Goal: Information Seeking & Learning: Learn about a topic

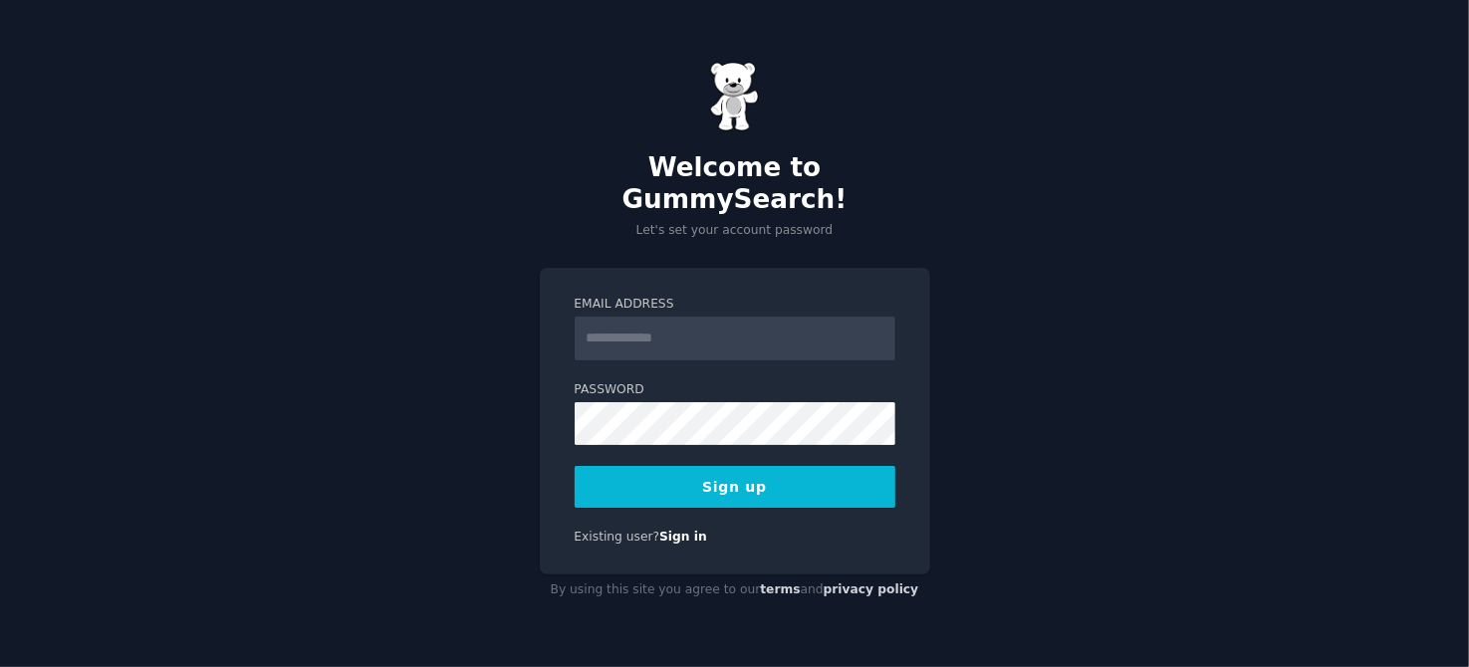
drag, startPoint x: 0, startPoint y: 0, endPoint x: 747, endPoint y: 338, distance: 819.8
click at [747, 338] on input "Email Address" at bounding box center [735, 339] width 321 height 44
click at [747, 336] on input "Email Address" at bounding box center [735, 339] width 321 height 44
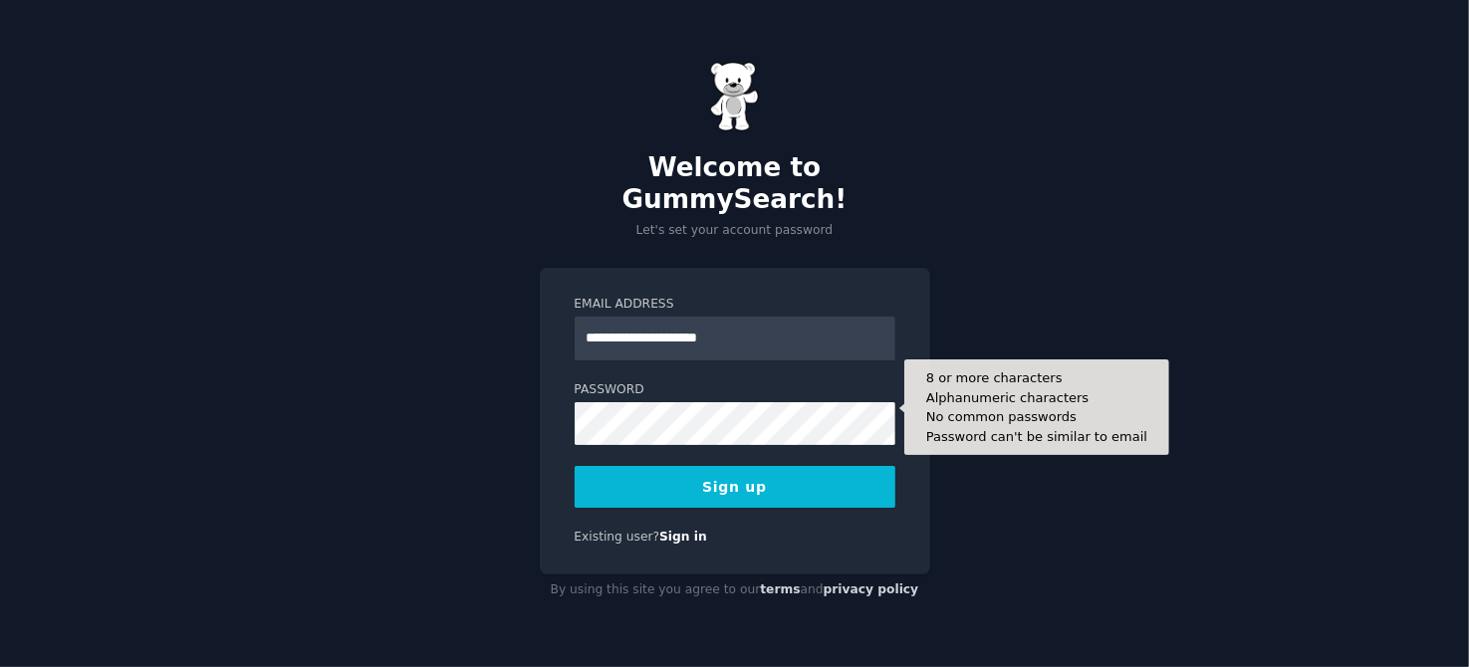
type input "**********"
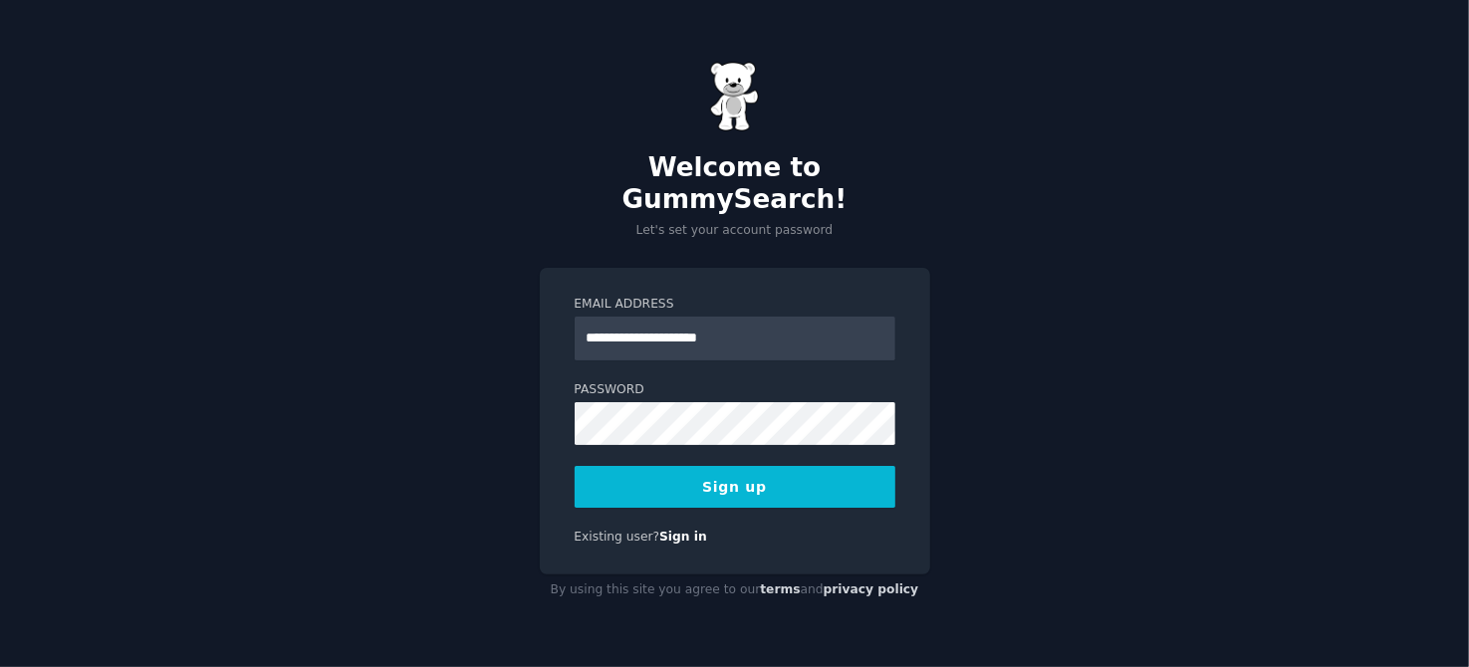
click at [768, 474] on button "Sign up" at bounding box center [735, 487] width 321 height 42
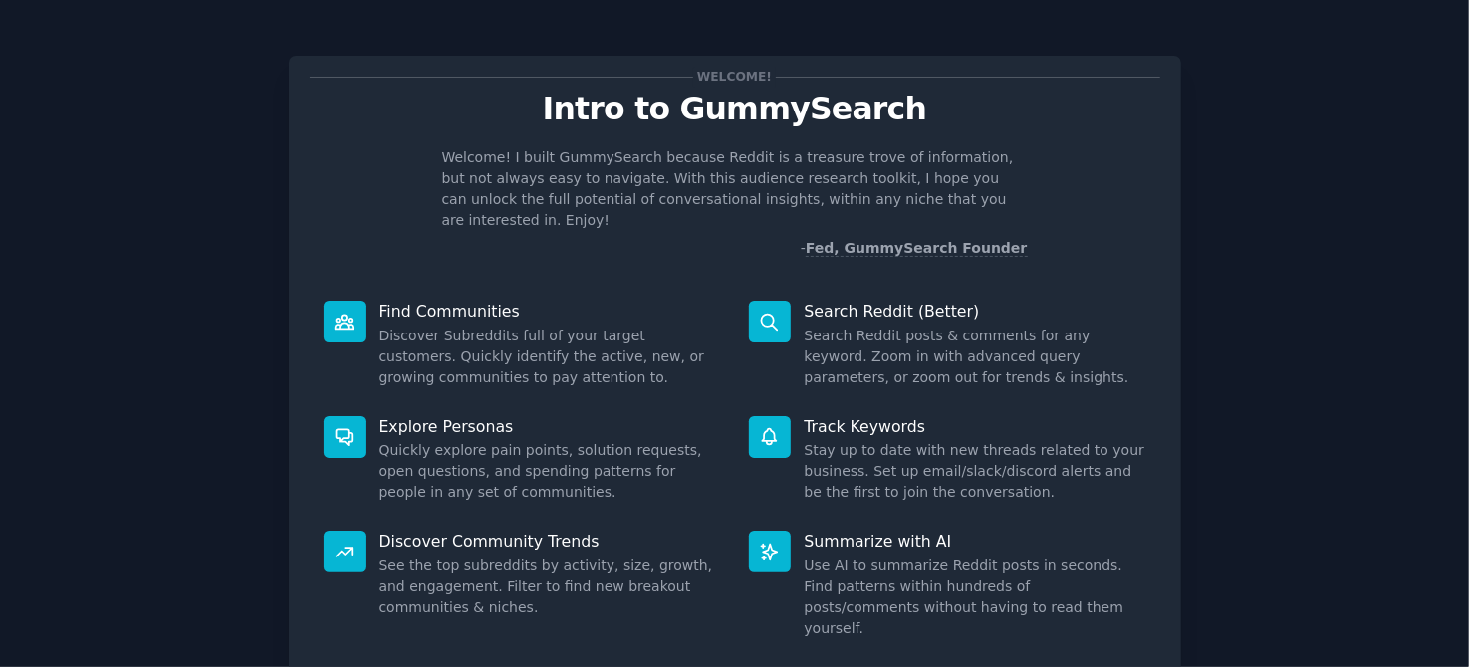
scroll to position [112, 0]
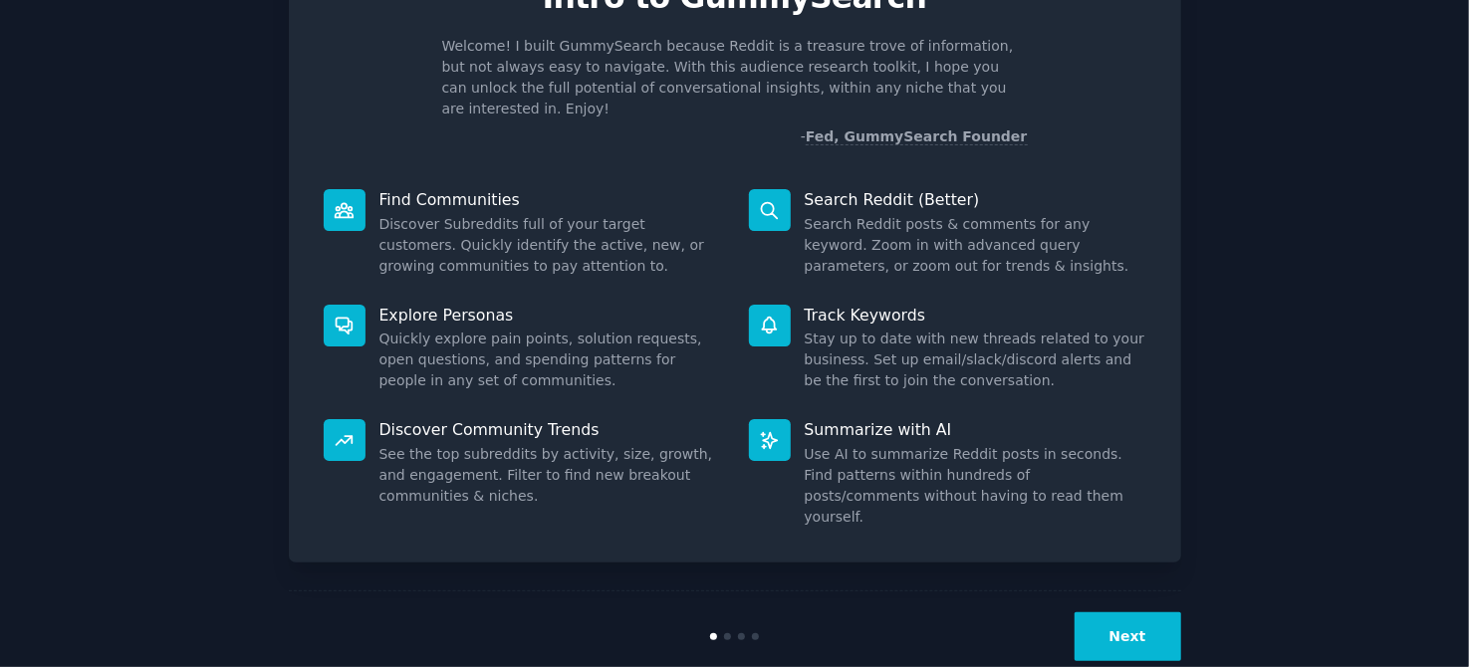
click at [1118, 613] on button "Next" at bounding box center [1128, 637] width 107 height 49
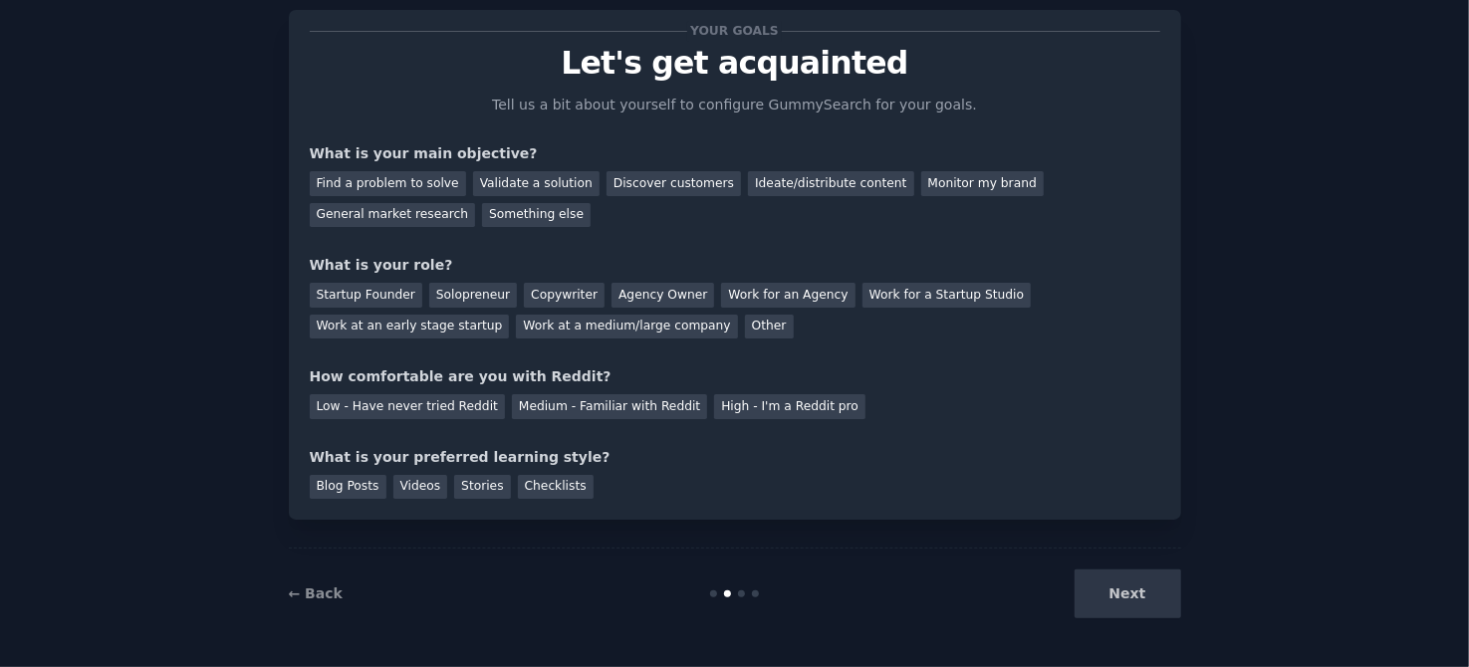
scroll to position [45, 0]
click at [1118, 590] on div "Next" at bounding box center [1033, 595] width 298 height 49
click at [382, 190] on div "Find a problem to solve" at bounding box center [388, 184] width 156 height 25
click at [630, 184] on div "Discover customers" at bounding box center [674, 184] width 134 height 25
click at [748, 188] on div "Ideate/distribute content" at bounding box center [830, 184] width 165 height 25
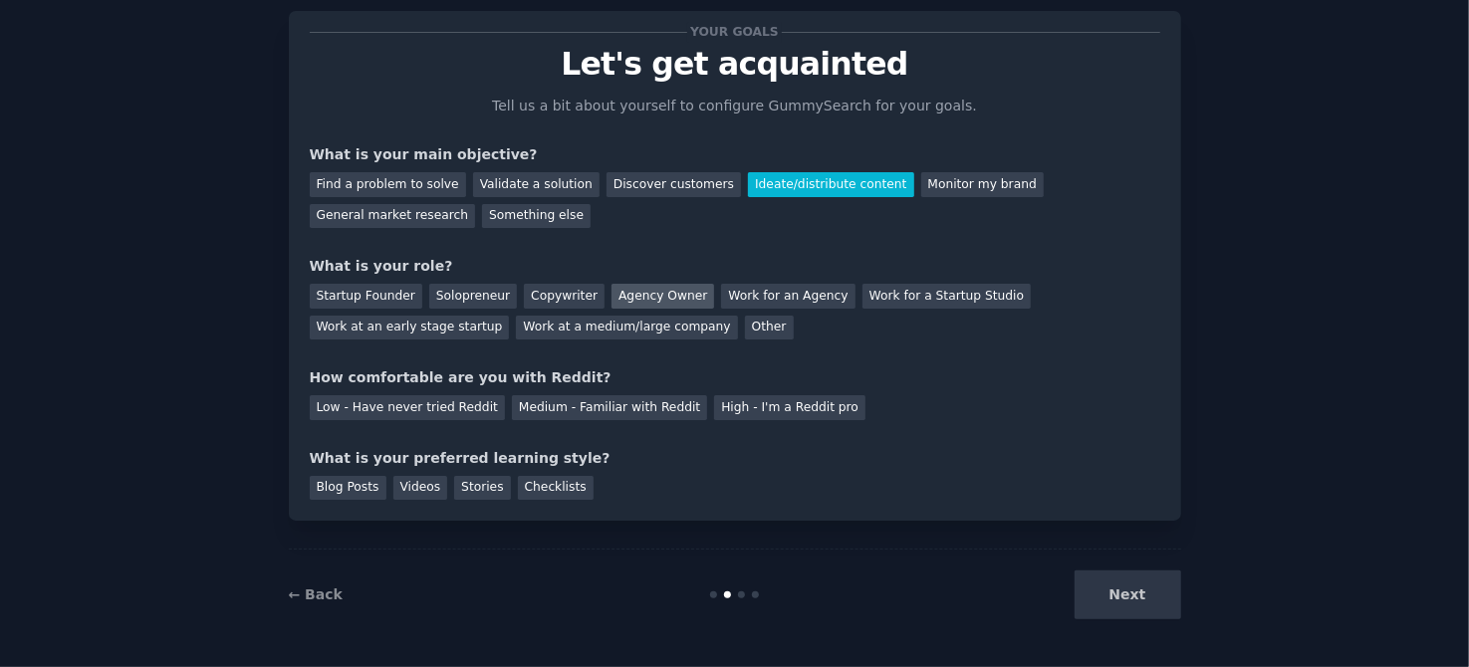
click at [626, 287] on div "Agency Owner" at bounding box center [663, 296] width 103 height 25
click at [868, 364] on div "Your goals Let's get acquainted Tell us a bit about yourself to configure Gummy…" at bounding box center [735, 266] width 851 height 468
click at [411, 406] on div "Low - Have never tried Reddit" at bounding box center [407, 407] width 195 height 25
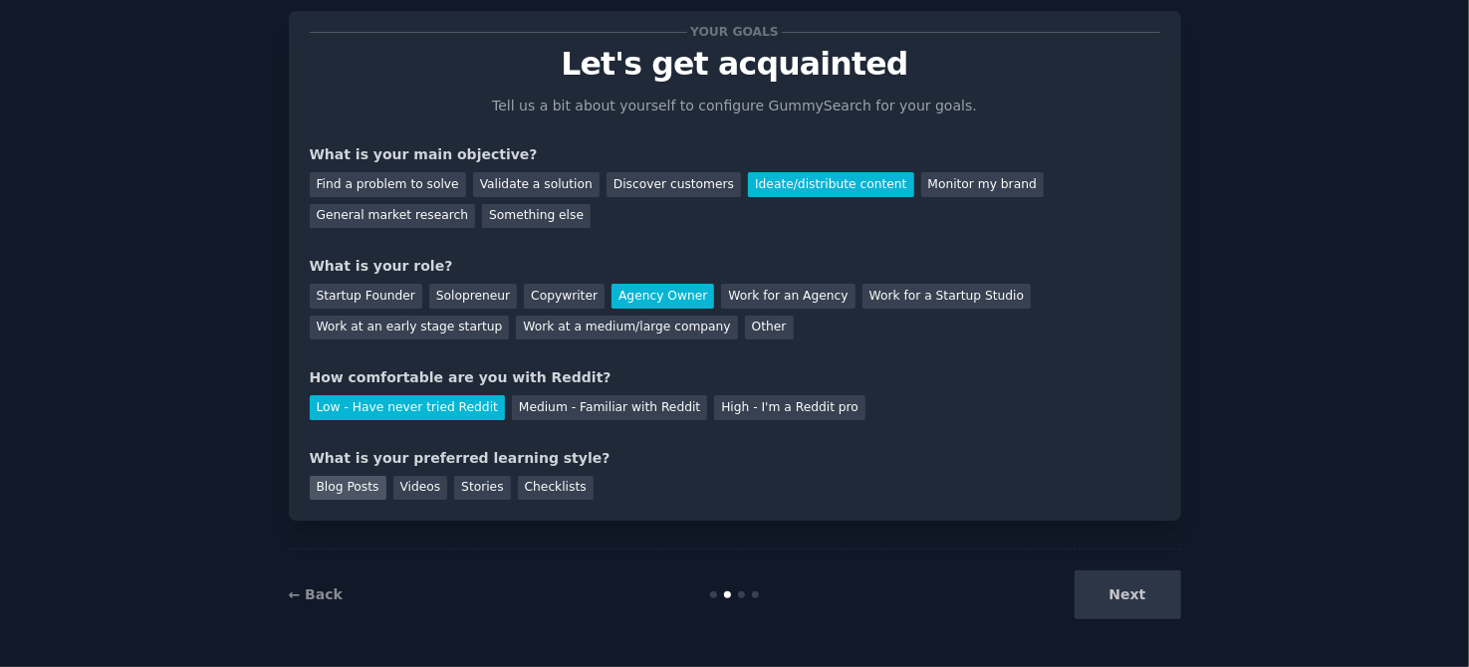
click at [353, 490] on div "Blog Posts" at bounding box center [348, 488] width 77 height 25
click at [420, 488] on div "Videos" at bounding box center [420, 488] width 55 height 25
click at [330, 482] on div "Blog Posts" at bounding box center [348, 488] width 77 height 25
click at [1137, 585] on button "Next" at bounding box center [1128, 595] width 107 height 49
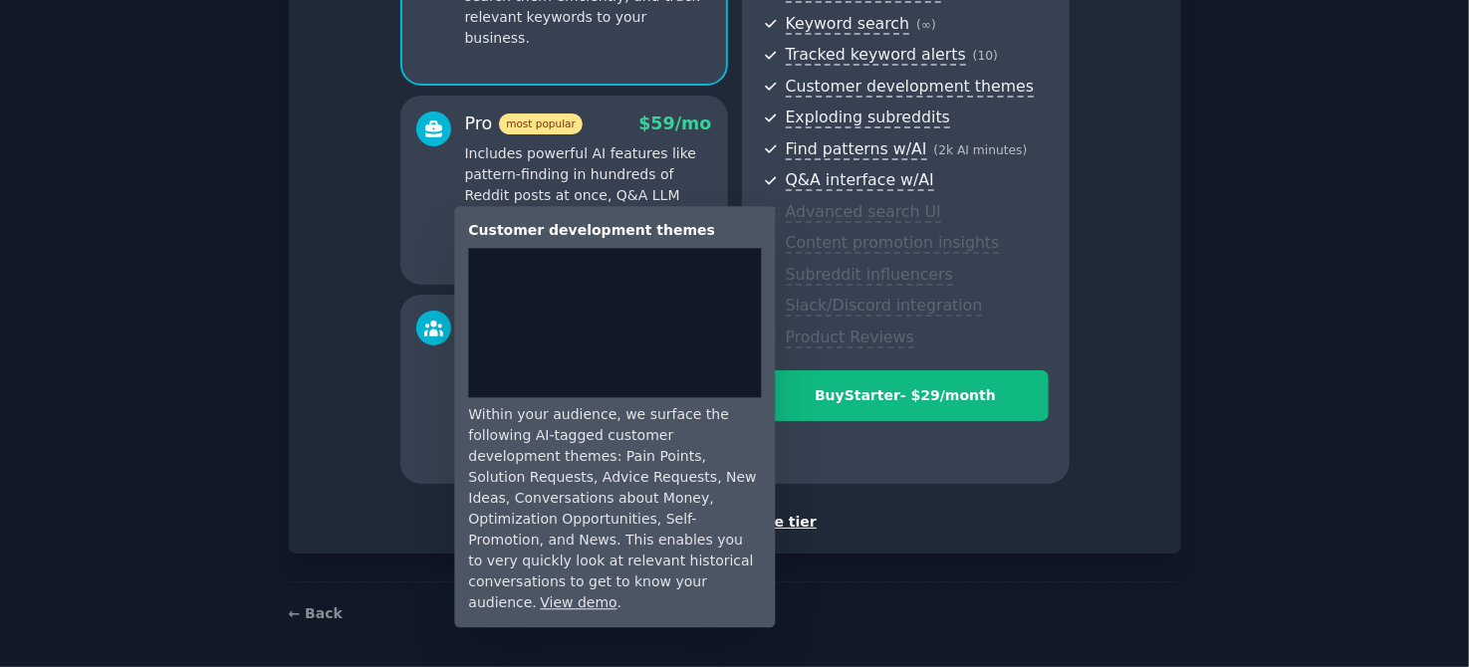
scroll to position [287, 0]
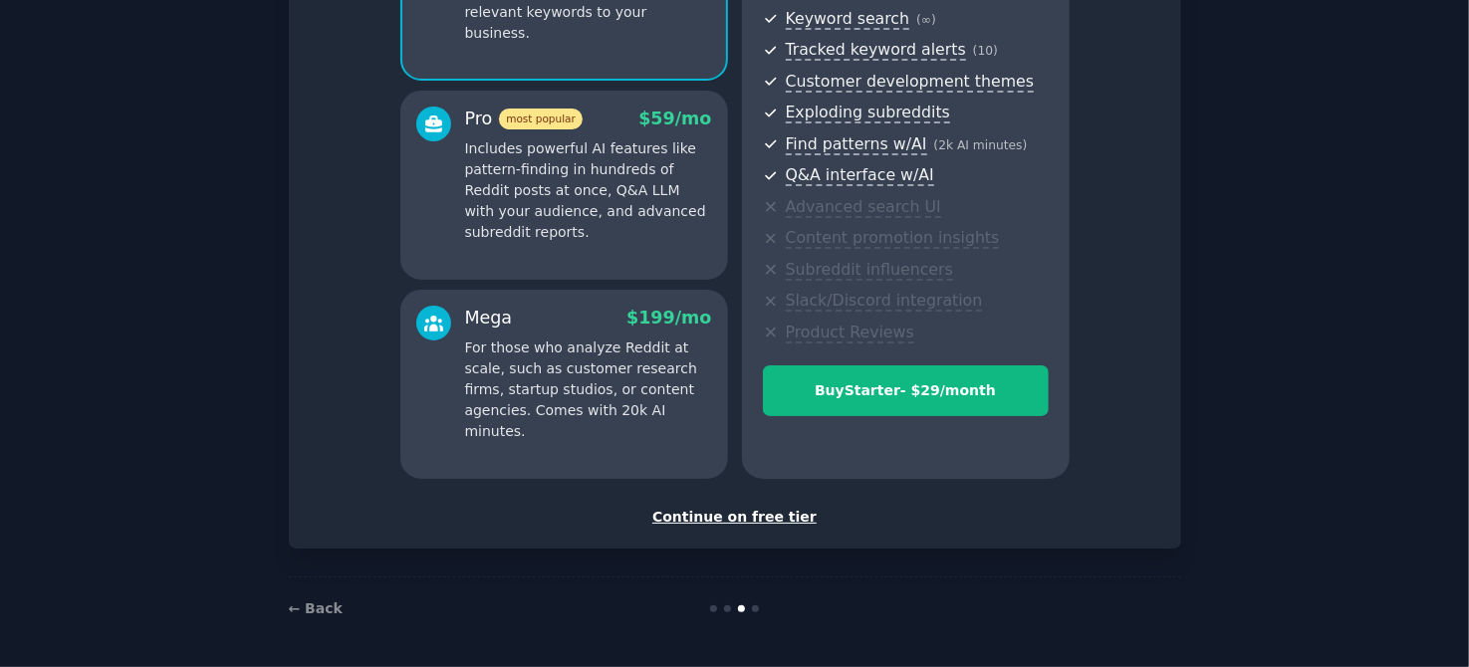
click at [754, 518] on div "Continue on free tier" at bounding box center [735, 517] width 851 height 21
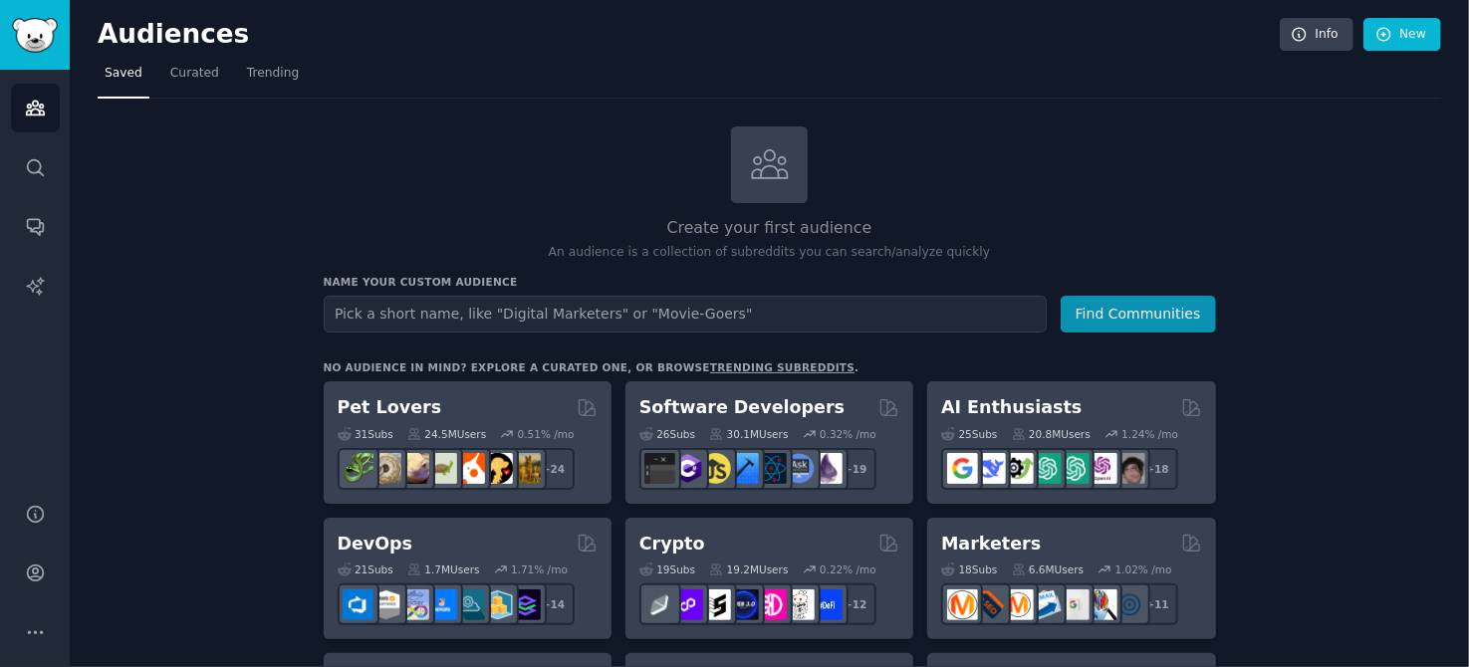
click at [695, 321] on input "text" at bounding box center [685, 314] width 723 height 37
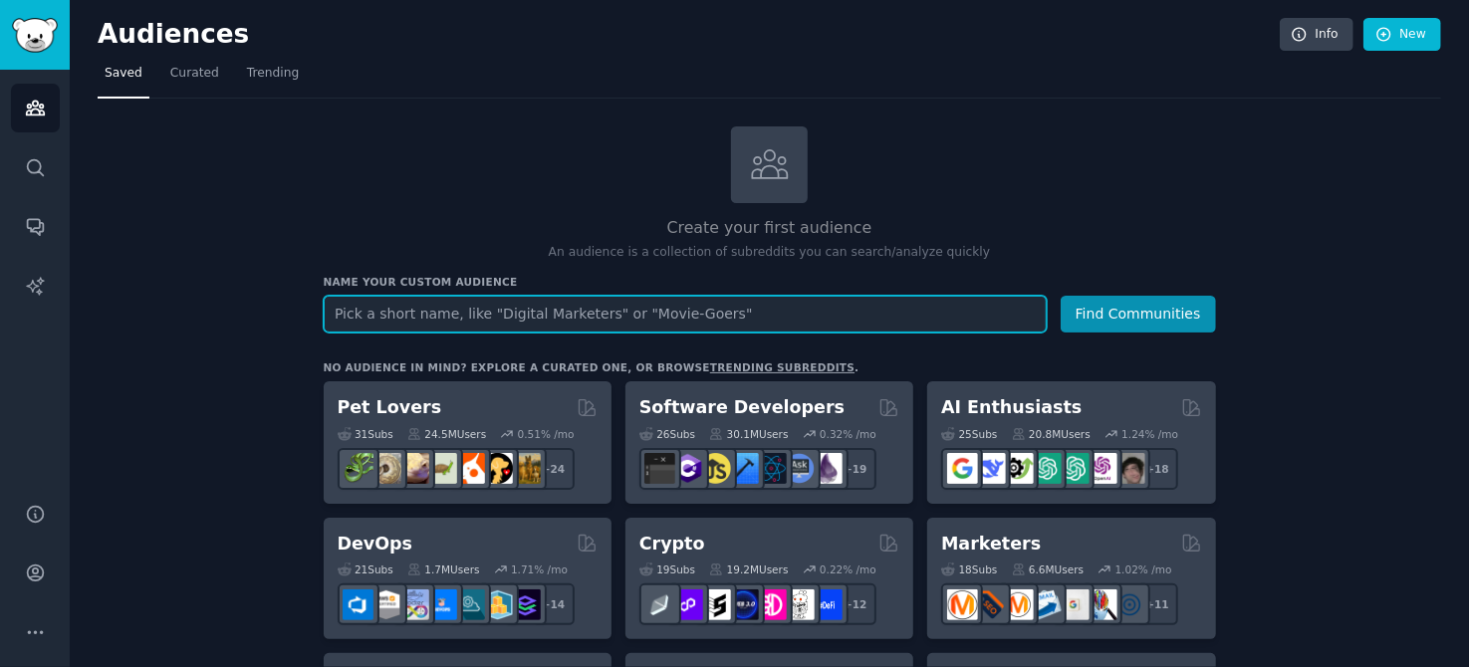
paste input "Architect"
type input "Architect"
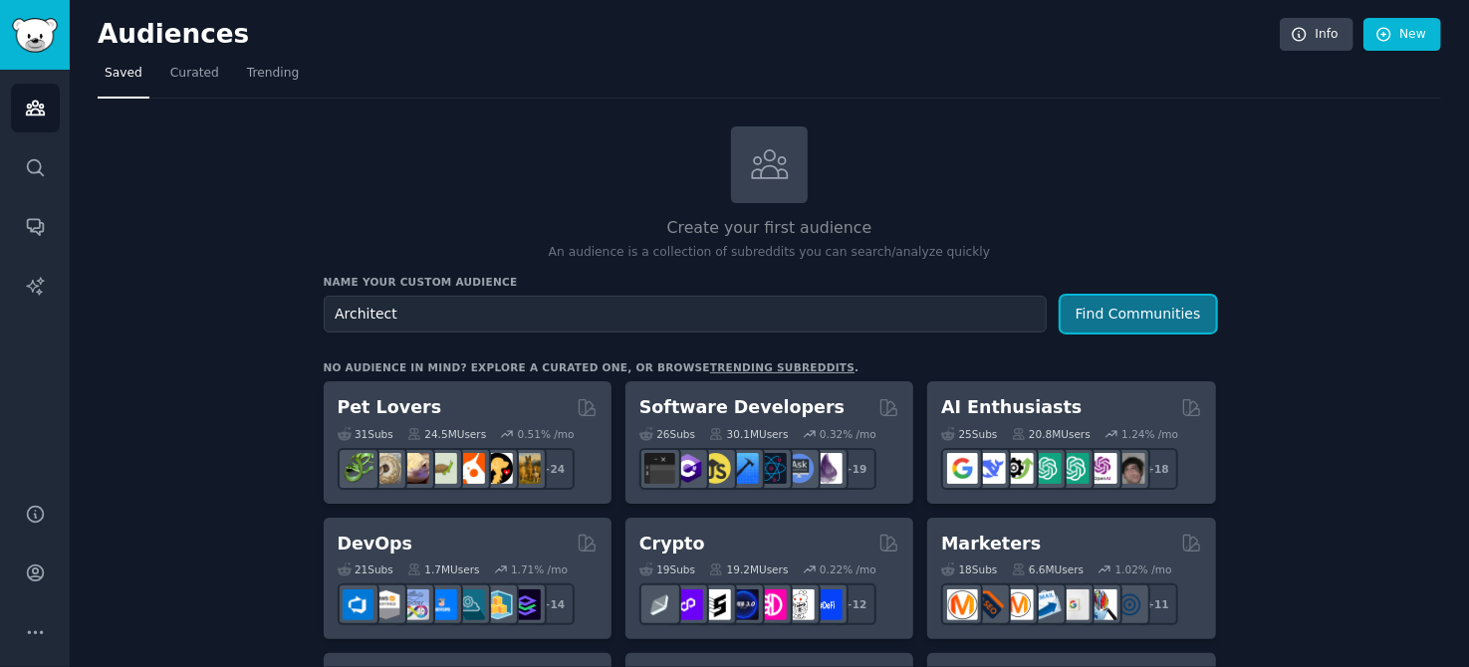
click at [1143, 301] on button "Find Communities" at bounding box center [1138, 314] width 155 height 37
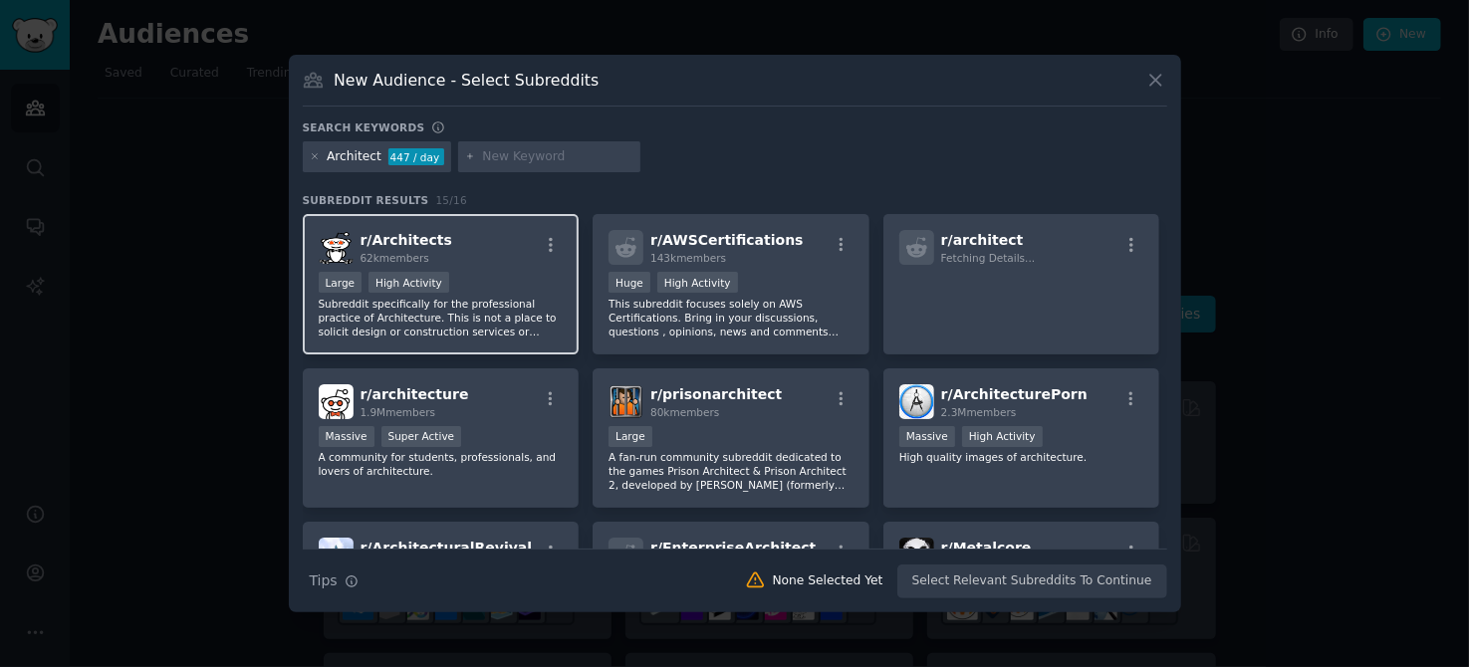
click at [477, 240] on div "r/ Architects 62k members" at bounding box center [441, 247] width 245 height 35
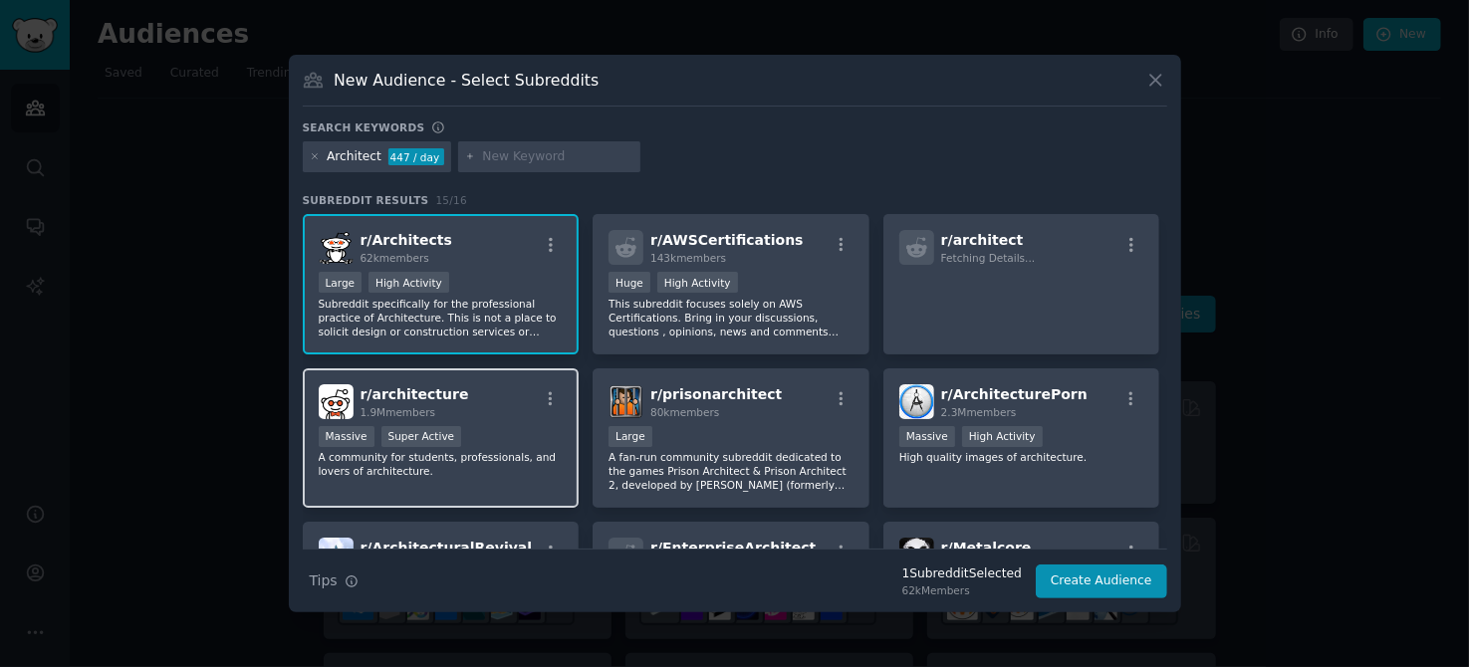
click at [540, 426] on div "Massive Super Active" at bounding box center [441, 438] width 245 height 25
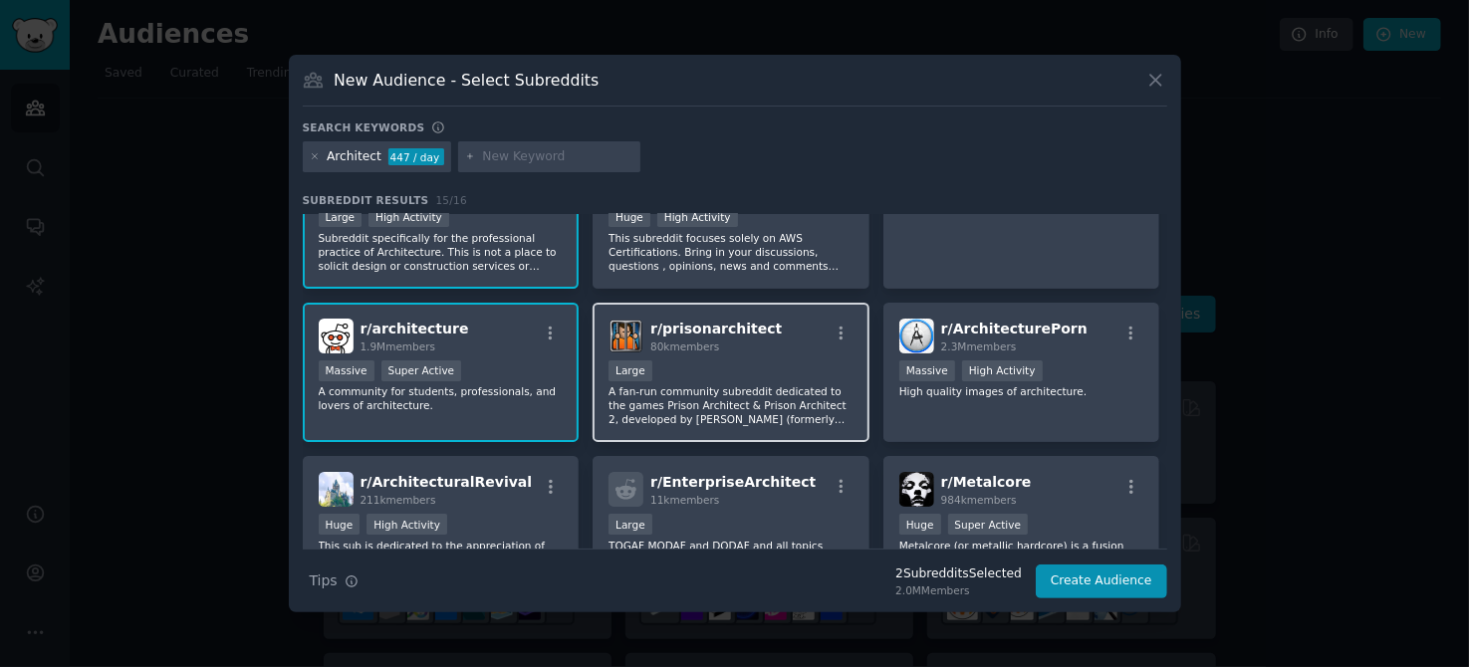
scroll to position [99, 0]
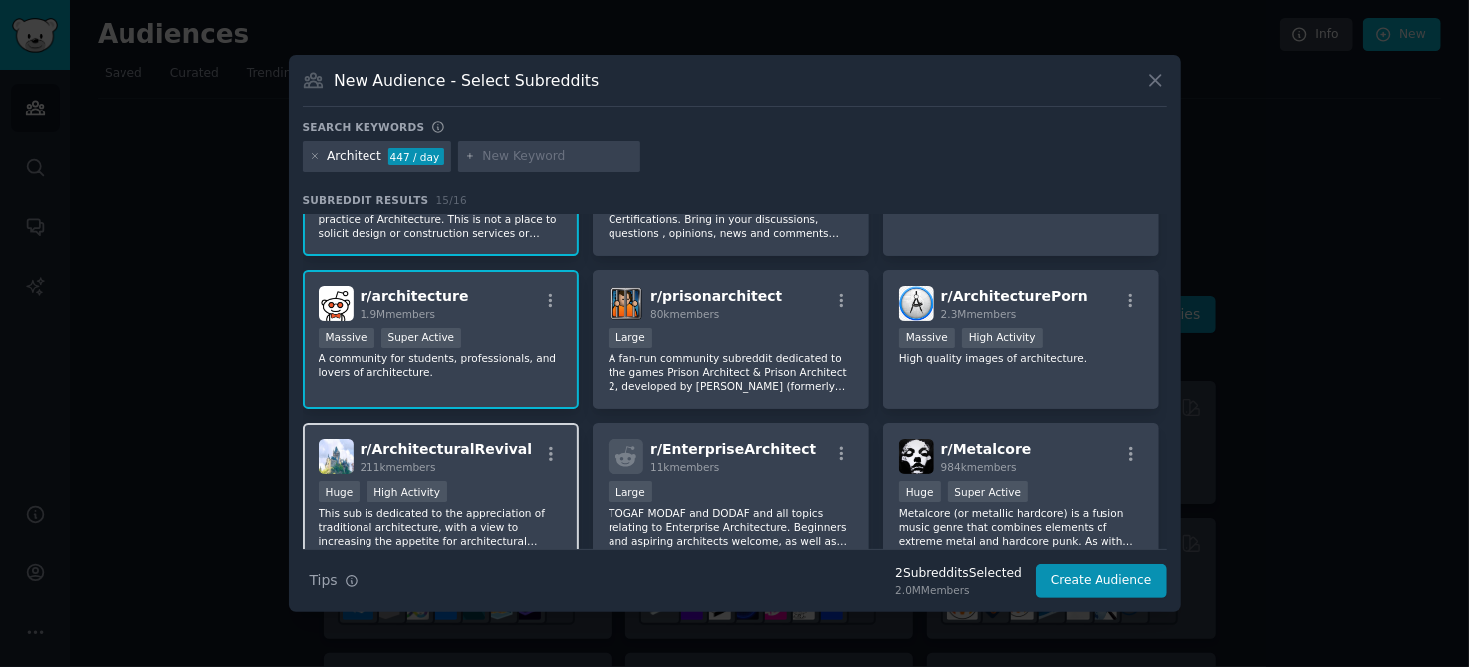
click at [485, 482] on div "Huge High Activity" at bounding box center [441, 493] width 245 height 25
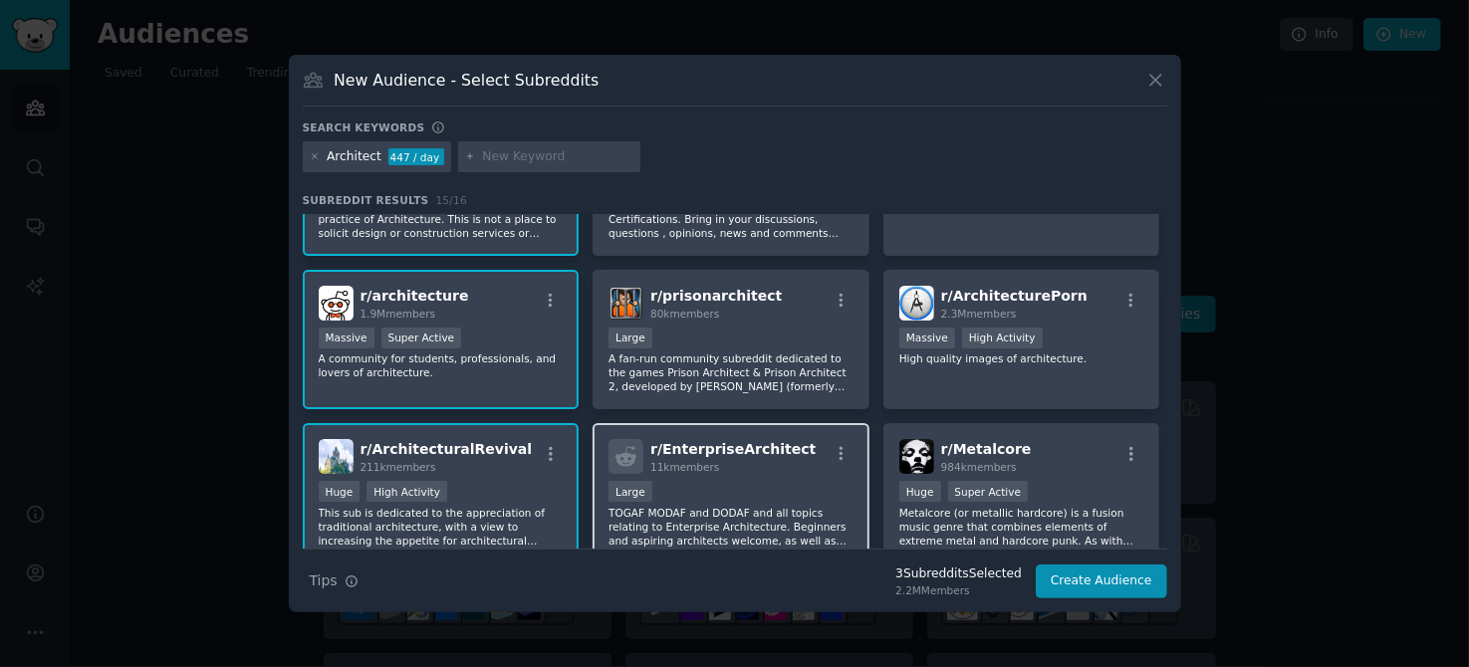
click at [759, 488] on div "10,000 - 100,000 members Large" at bounding box center [731, 493] width 245 height 25
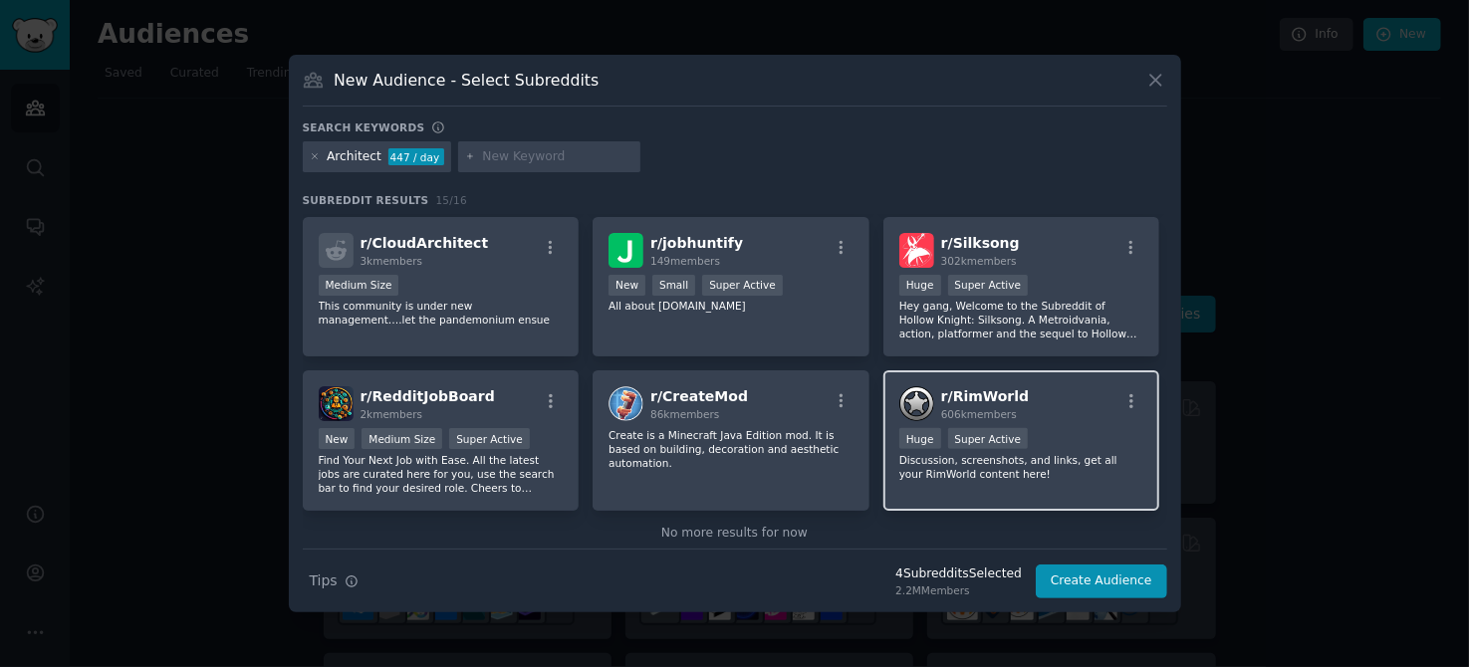
scroll to position [485, 0]
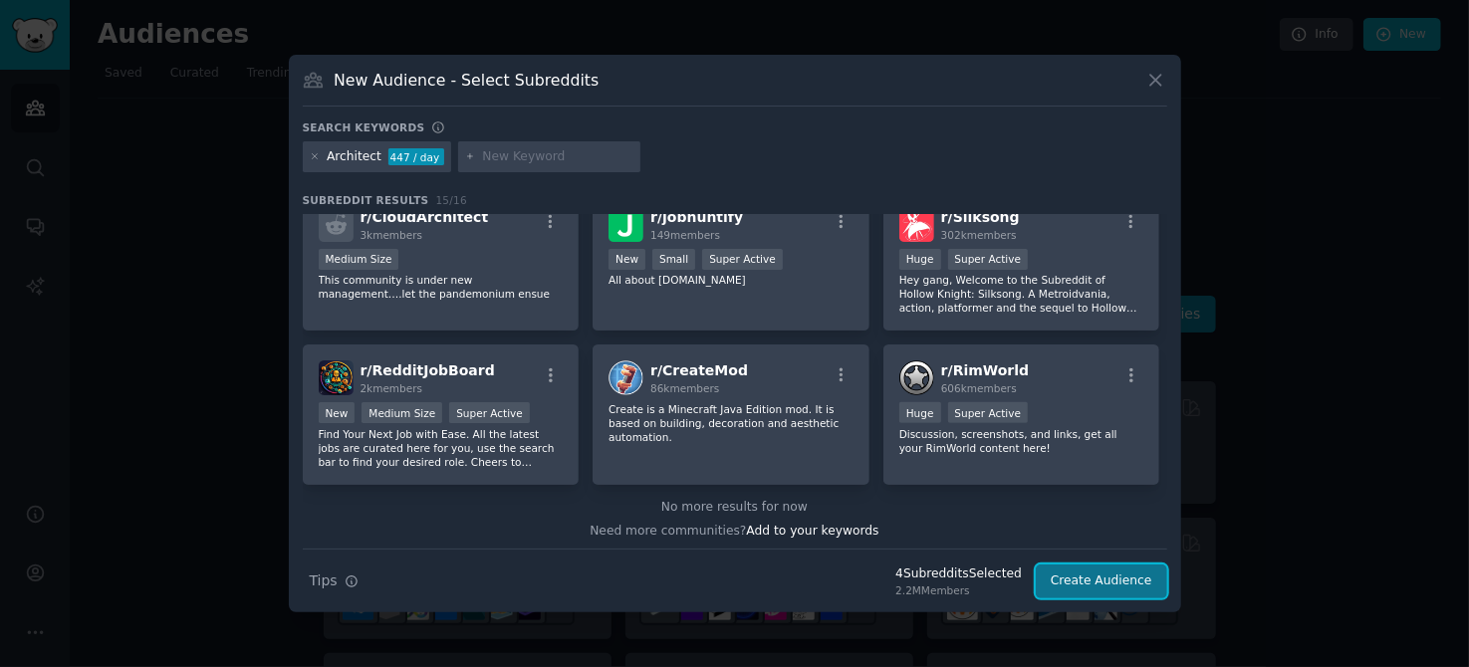
click at [1097, 582] on button "Create Audience" at bounding box center [1101, 582] width 131 height 34
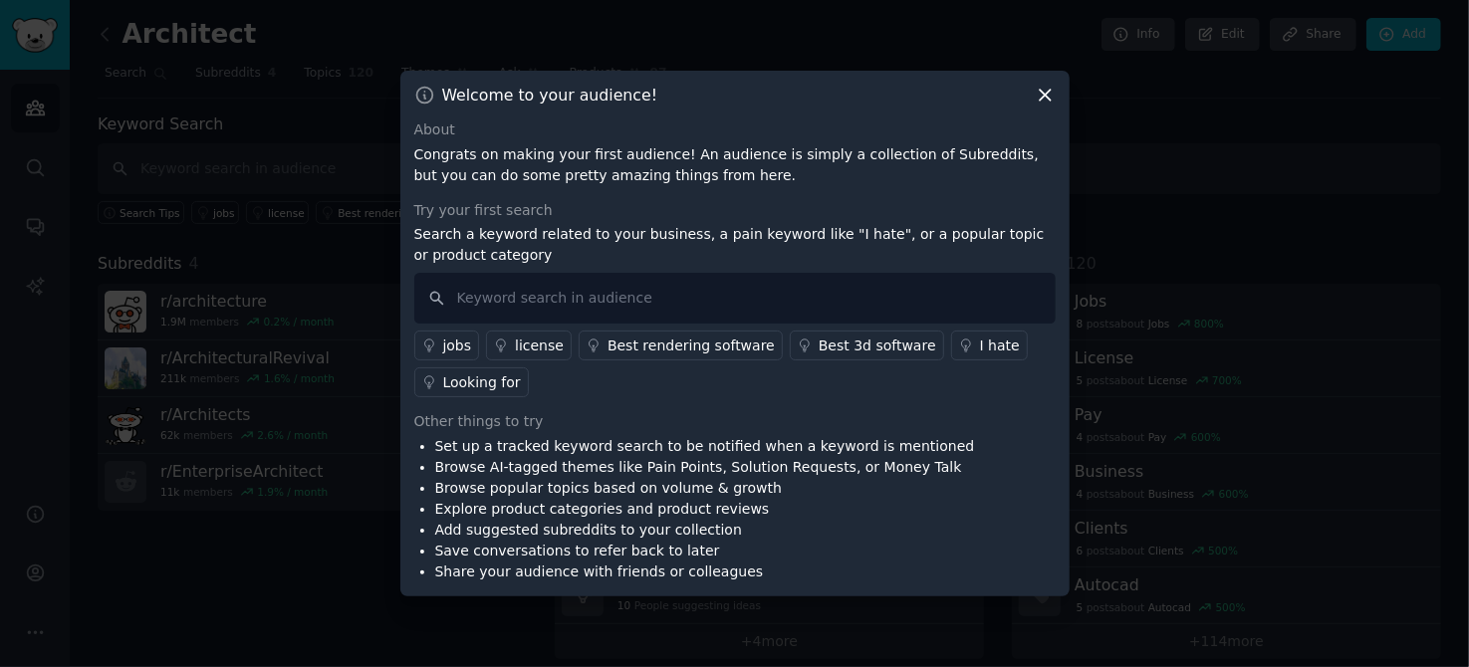
click at [1048, 92] on icon at bounding box center [1045, 96] width 11 height 11
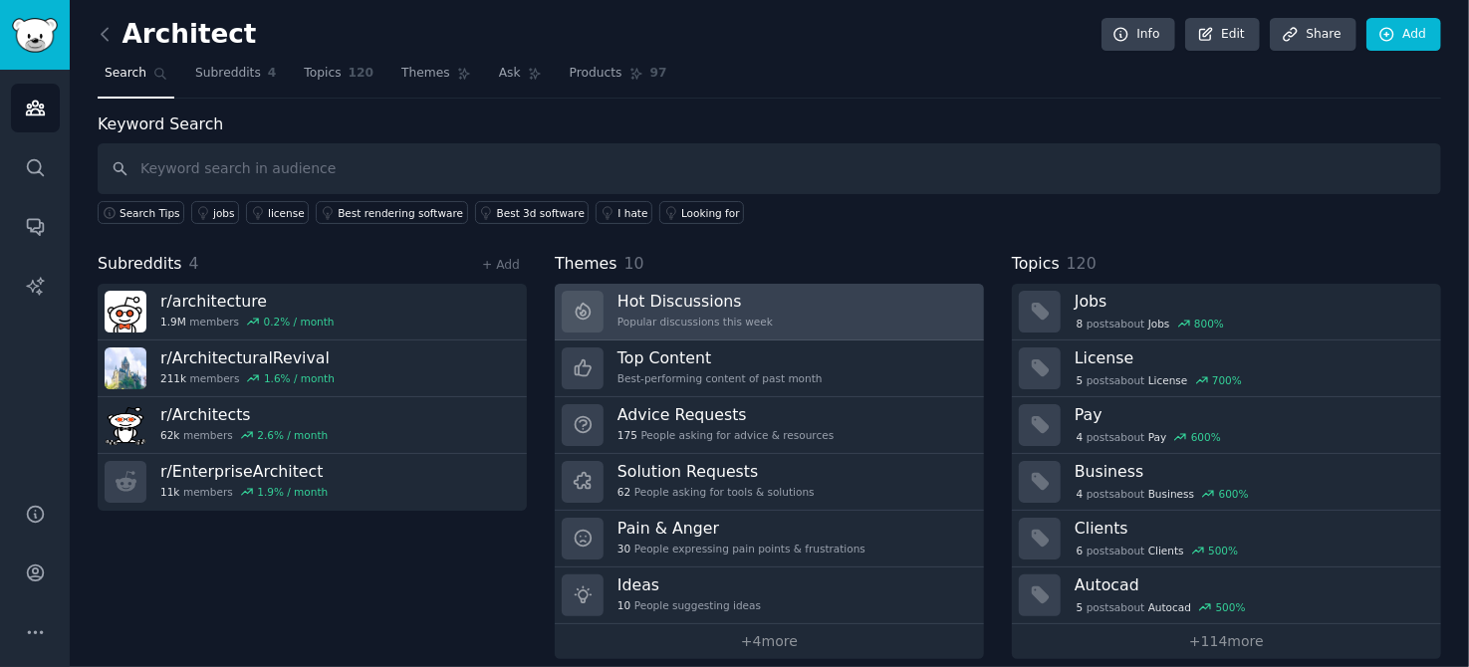
click at [799, 310] on link "Hot Discussions Popular discussions this week" at bounding box center [769, 312] width 429 height 57
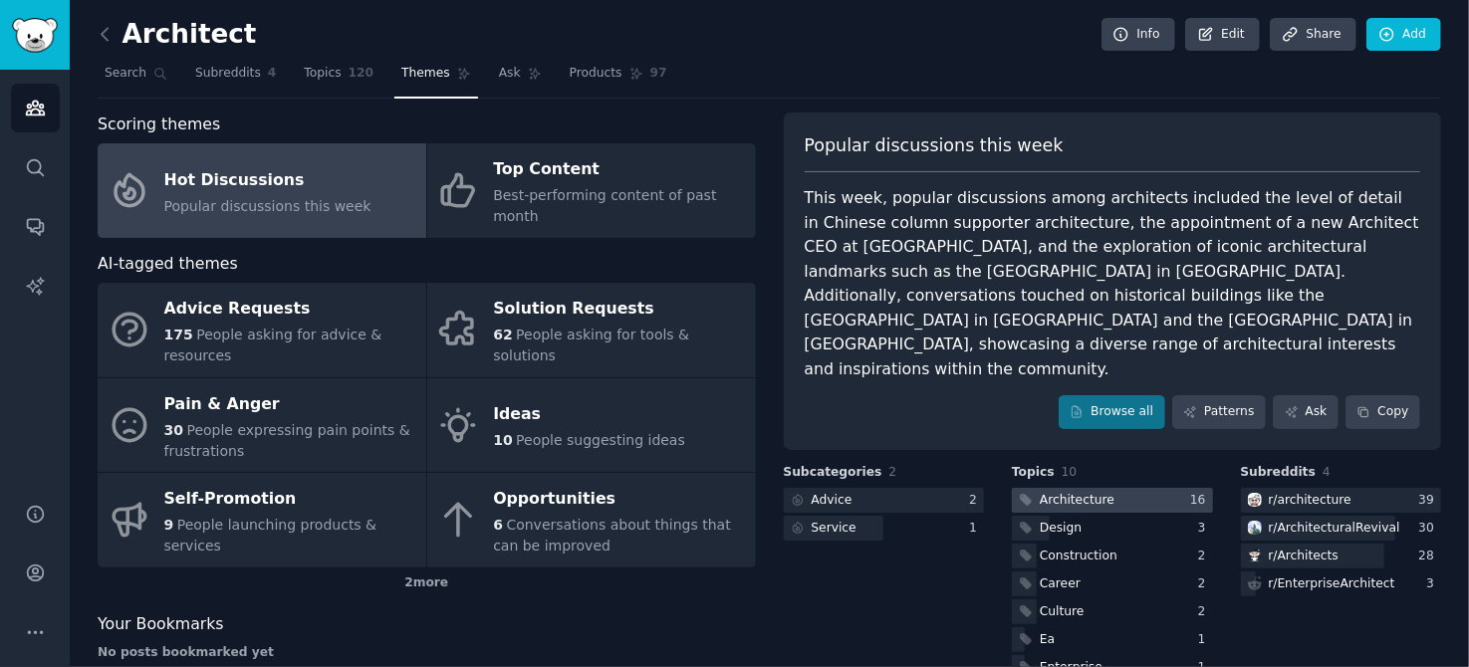
click at [1081, 492] on div "Architecture" at bounding box center [1077, 501] width 75 height 18
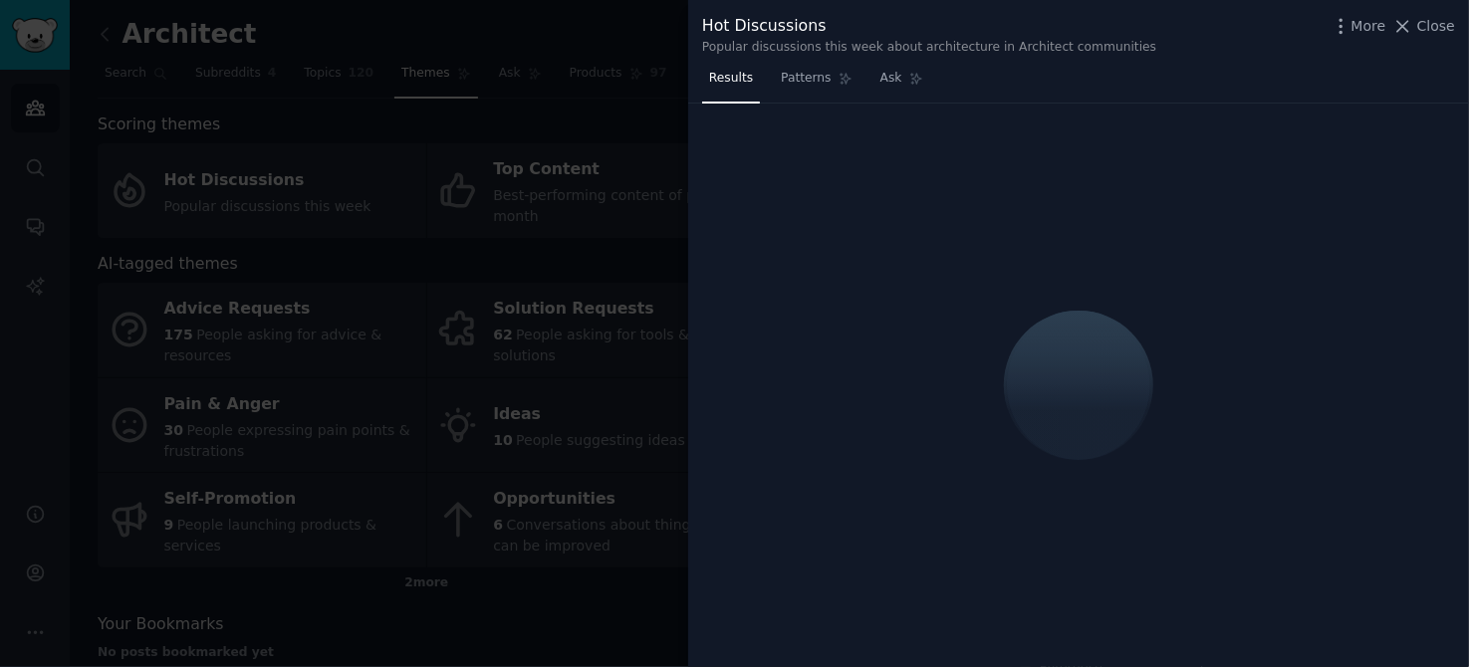
click at [592, 114] on div at bounding box center [734, 333] width 1469 height 667
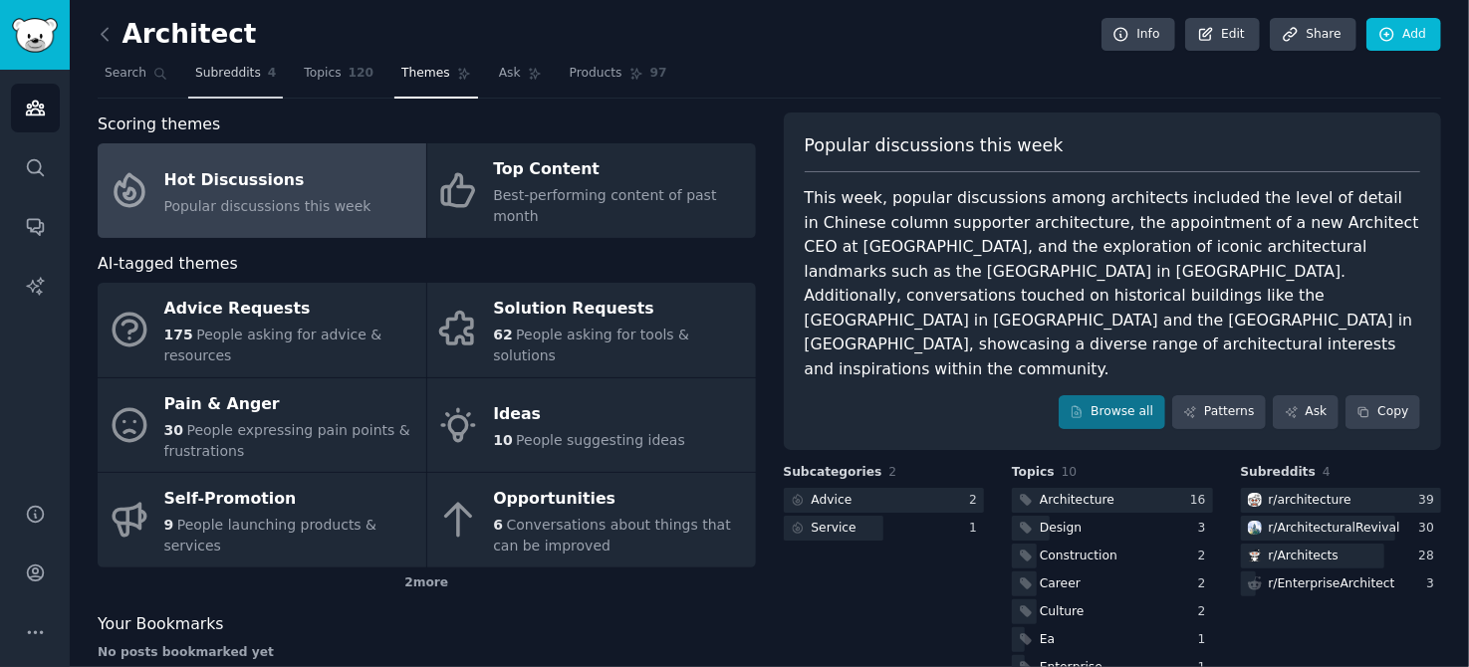
click at [199, 77] on span "Subreddits" at bounding box center [228, 74] width 66 height 18
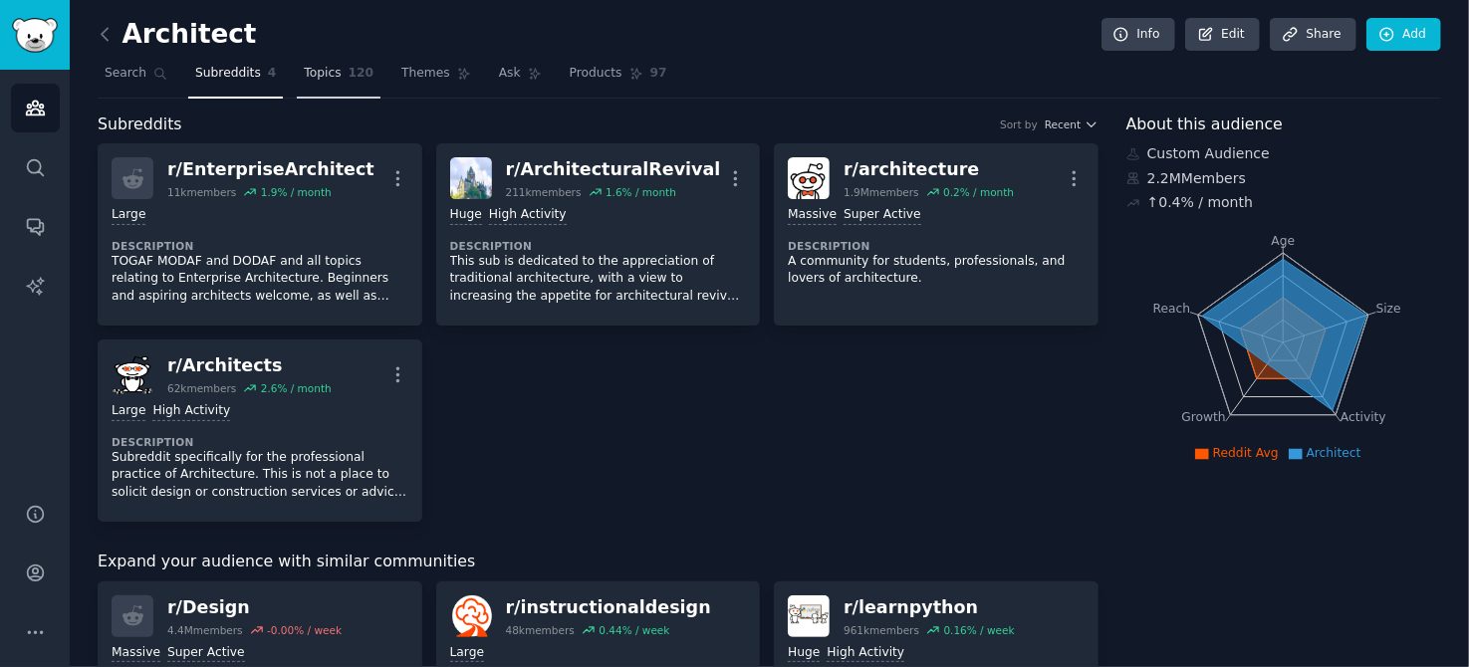
click at [349, 77] on span "120" at bounding box center [362, 74] width 26 height 18
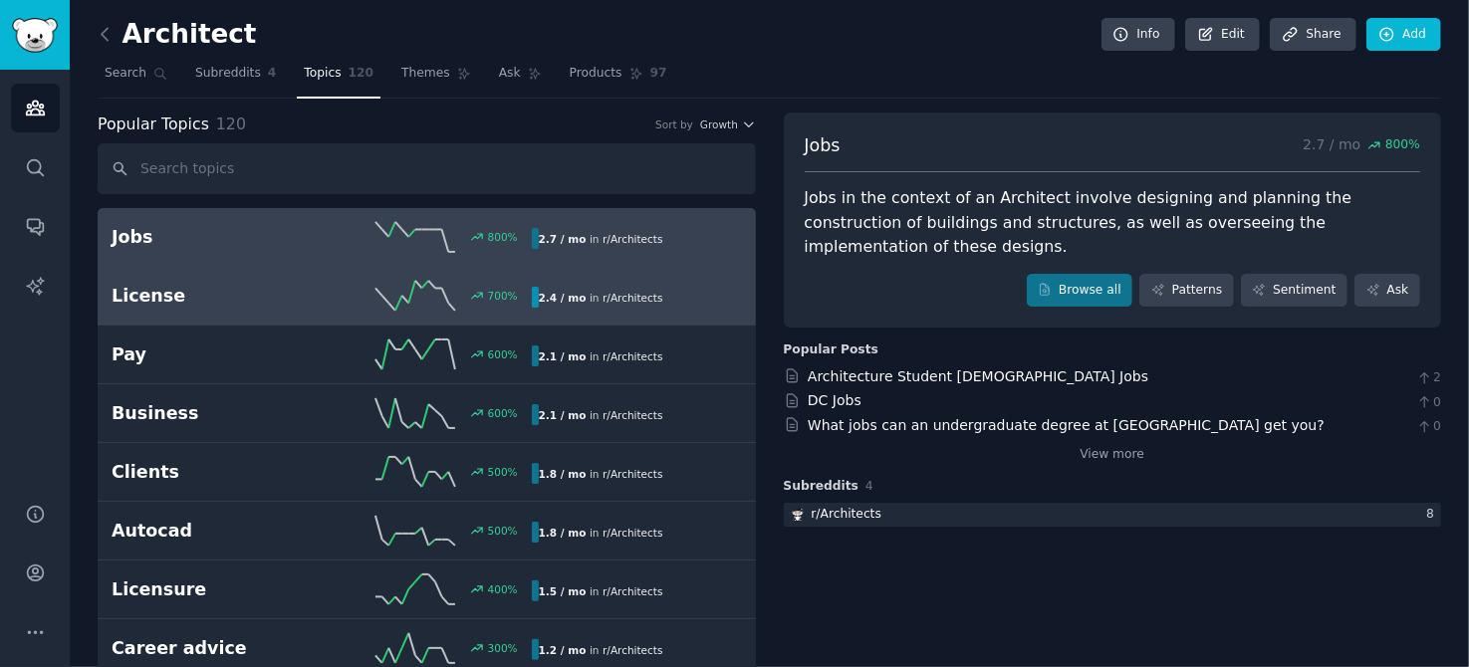
click at [610, 309] on link "License 700 % 2.4 / mo in r/ Architects 700% increase in mentions recently" at bounding box center [427, 296] width 658 height 59
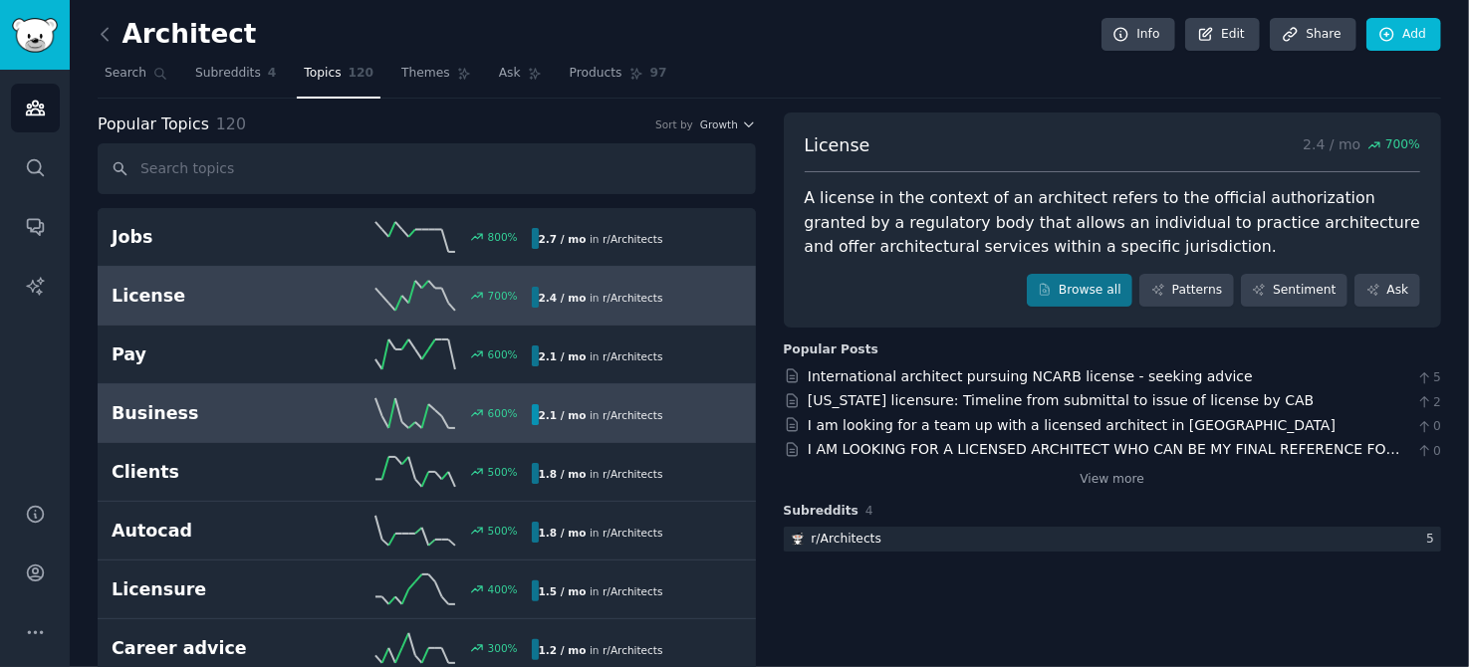
click at [545, 409] on b "2.1 / mo" at bounding box center [563, 415] width 48 height 12
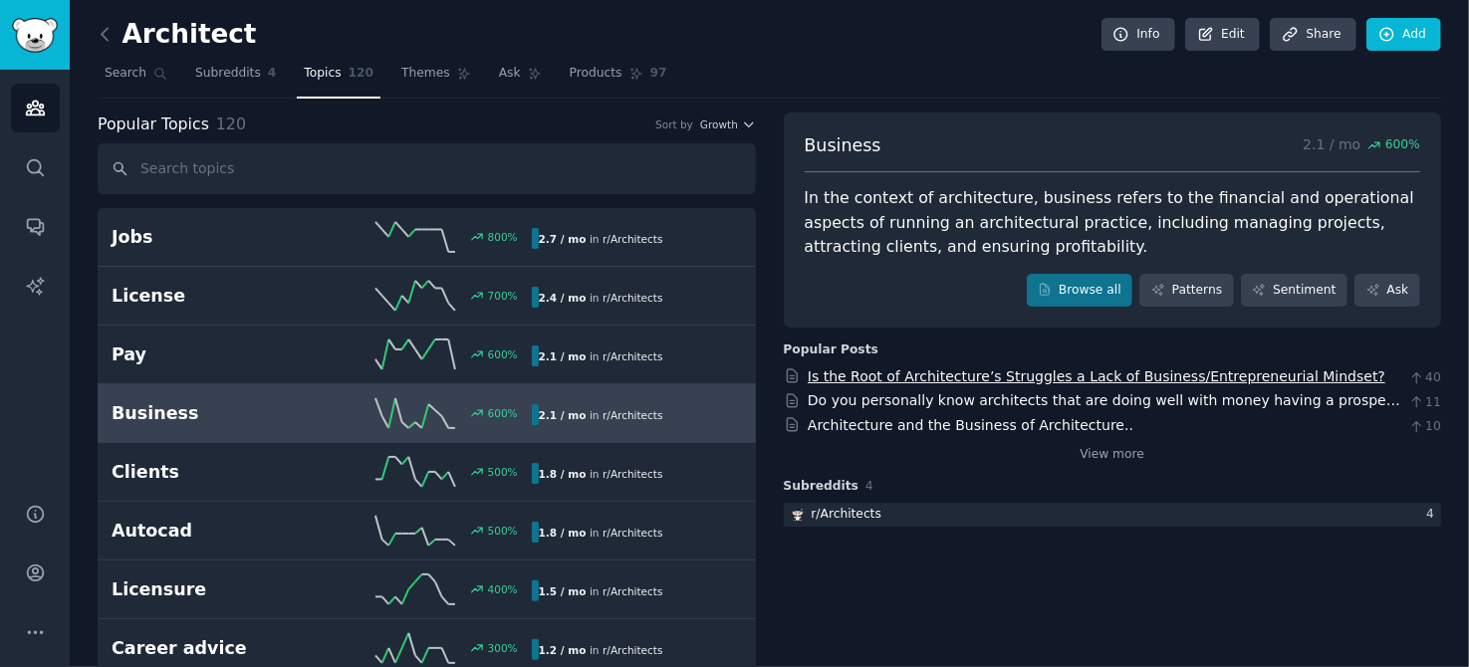
click at [1048, 369] on link "Is the Root of Architecture’s Struggles a Lack of Business/Entrepreneurial Mind…" at bounding box center [1097, 377] width 578 height 16
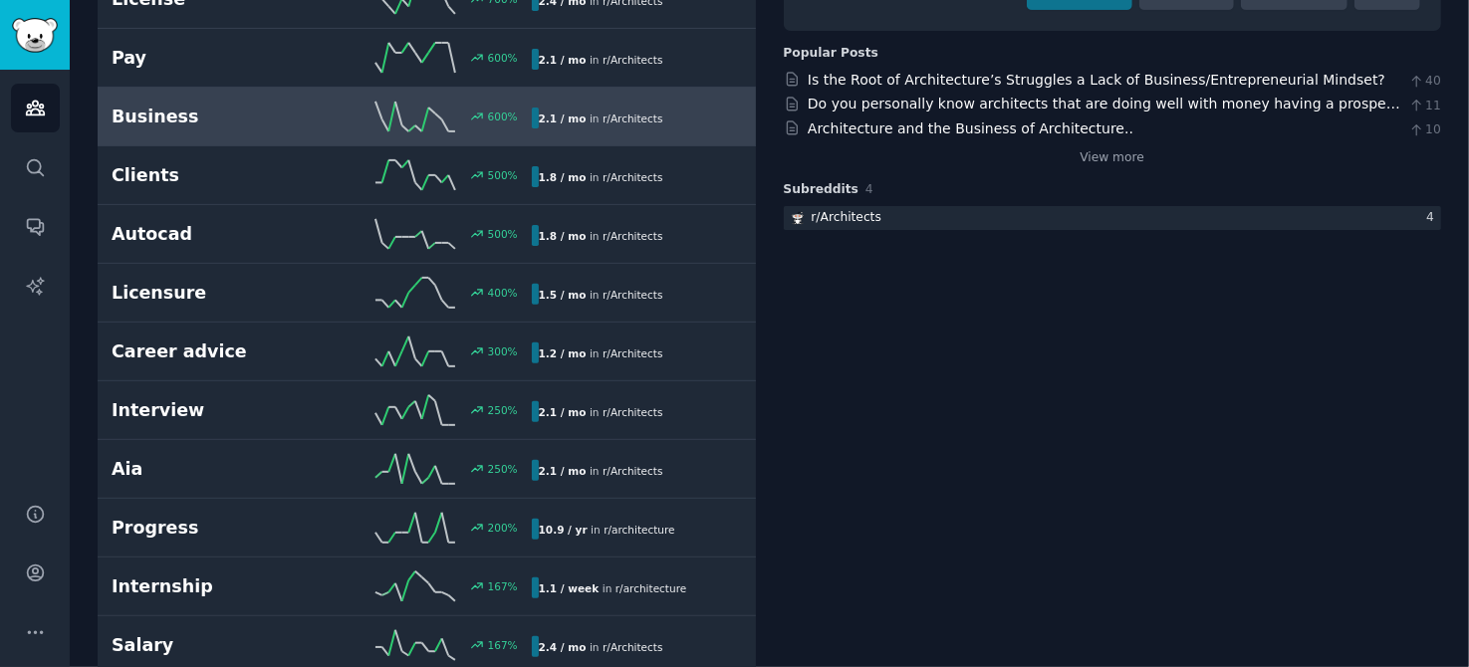
scroll to position [299, 0]
